Goal: Task Accomplishment & Management: Manage account settings

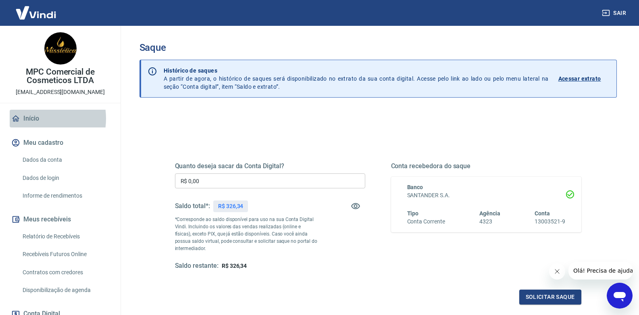
click at [36, 119] on link "Início" at bounding box center [60, 119] width 101 height 18
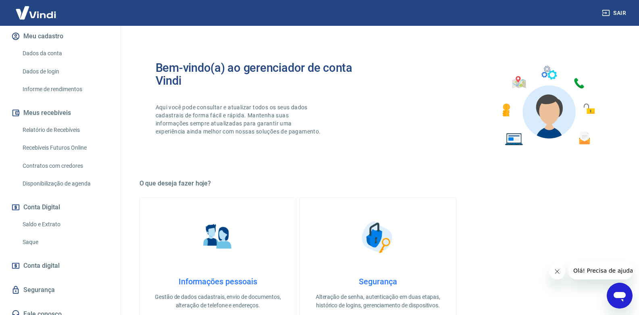
scroll to position [115, 0]
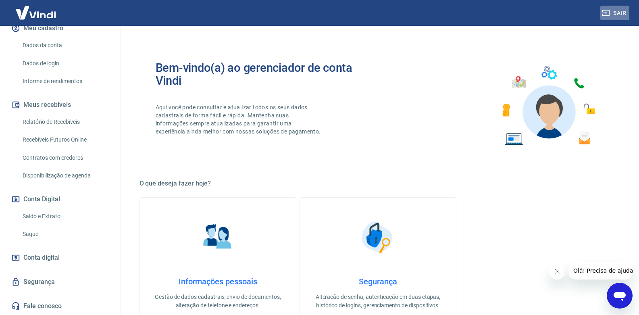
click at [610, 9] on button "Sair" at bounding box center [614, 13] width 29 height 15
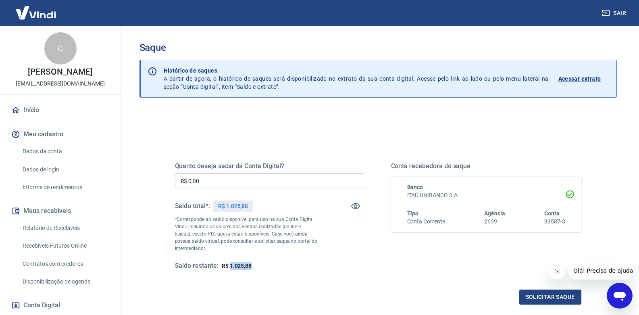
drag, startPoint x: 229, startPoint y: 266, endPoint x: 261, endPoint y: 265, distance: 31.5
click at [261, 265] on div "Saldo restante: R$ 1.025,88" at bounding box center [270, 266] width 190 height 8
copy span "1.025,88"
